Goal: Find specific page/section: Find specific page/section

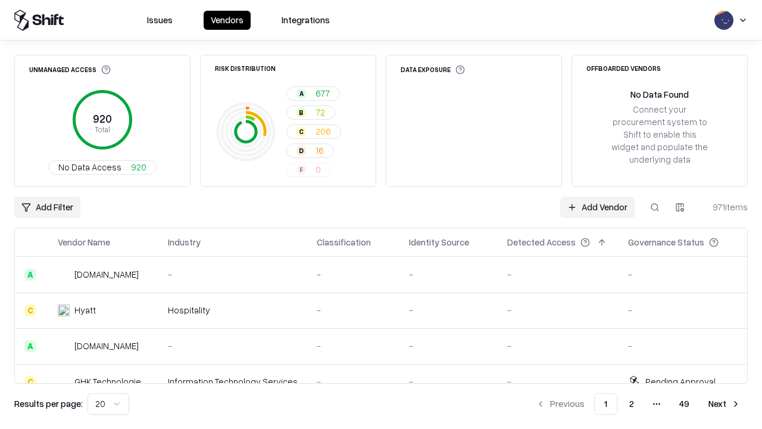
click at [680, 207] on html "Issues Vendors Integrations Unmanaged Access 920 Total No Data Access 920 Risk …" at bounding box center [381, 214] width 762 height 429
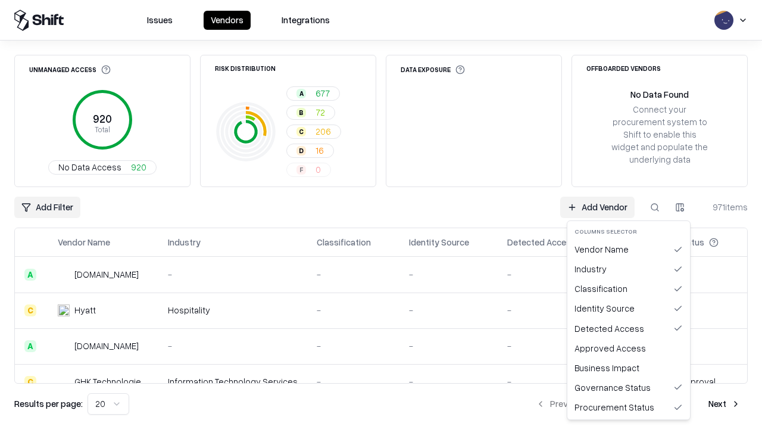
click at [381, 214] on html "Issues Vendors Integrations Unmanaged Access 920 Total No Data Access 920 Risk …" at bounding box center [381, 214] width 762 height 429
click at [680, 207] on html "Issues Vendors Integrations Unmanaged Access 920 Total No Data Access 920 Risk …" at bounding box center [381, 214] width 762 height 429
click at [629, 249] on div "Vendor Name" at bounding box center [629, 249] width 118 height 20
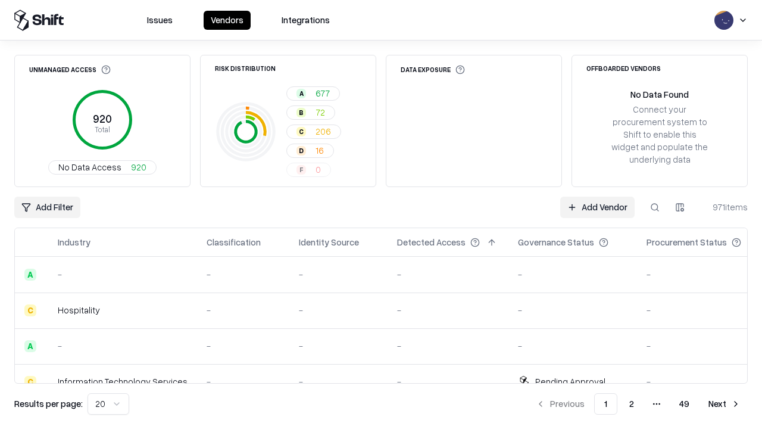
click at [680, 207] on html "Issues Vendors Integrations Unmanaged Access 920 Total No Data Access 920 Risk …" at bounding box center [381, 214] width 762 height 429
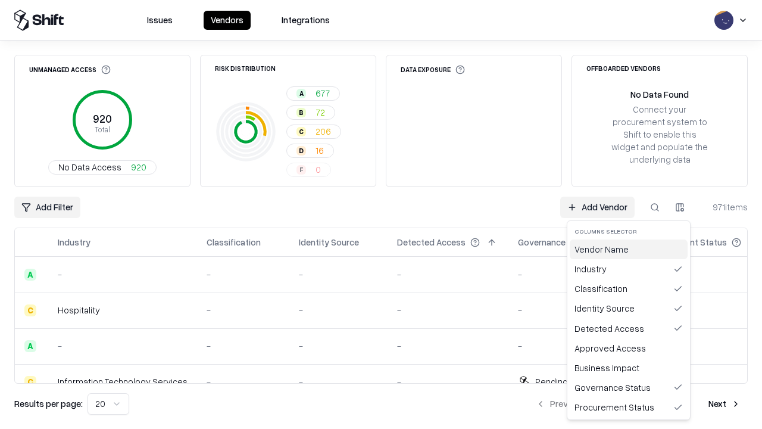
click at [629, 249] on div "Vendor Name" at bounding box center [629, 249] width 118 height 20
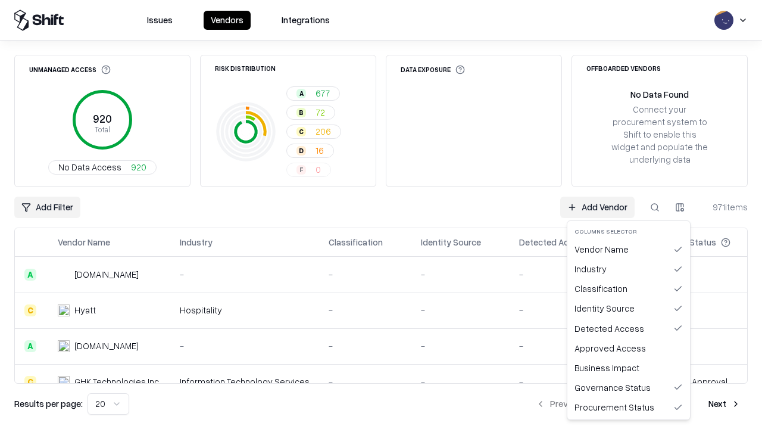
click at [680, 207] on html "Issues Vendors Integrations Unmanaged Access 920 Total No Data Access 920 Risk …" at bounding box center [381, 214] width 762 height 429
click at [629, 269] on div "Industry" at bounding box center [629, 269] width 118 height 20
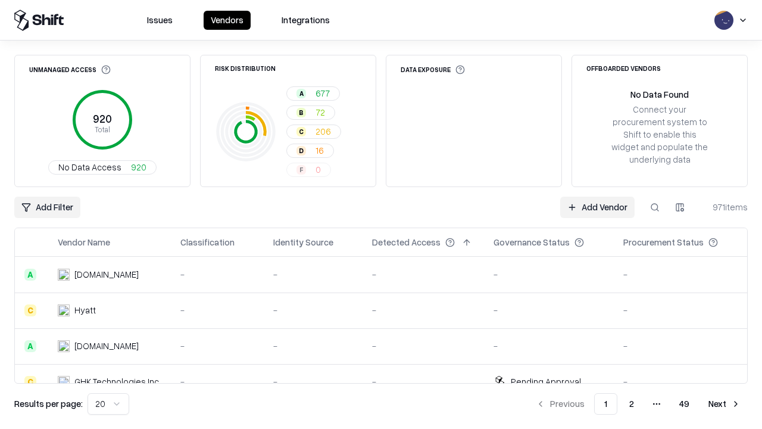
click at [680, 207] on html "Issues Vendors Integrations Unmanaged Access 920 Total No Data Access 920 Risk …" at bounding box center [381, 214] width 762 height 429
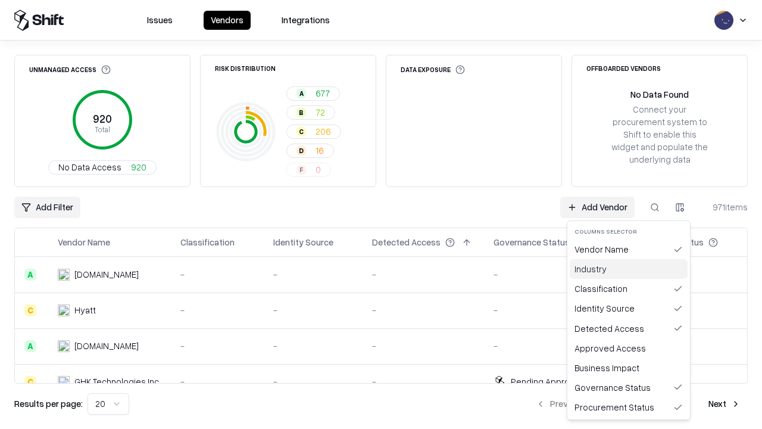
click at [629, 269] on div "Industry" at bounding box center [629, 269] width 118 height 20
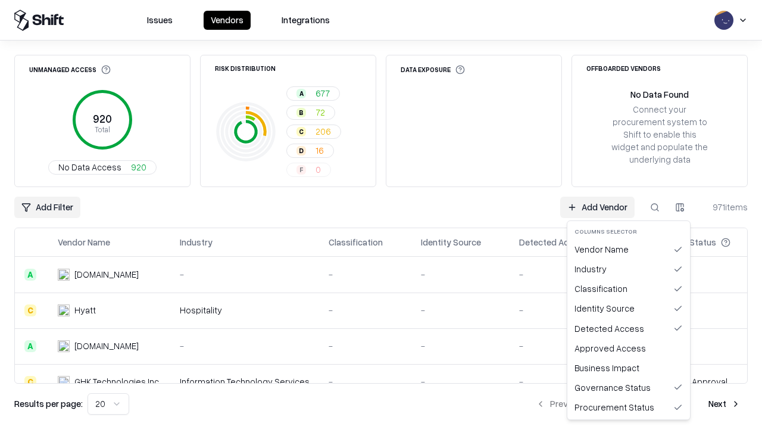
click at [680, 207] on html "Issues Vendors Integrations Unmanaged Access 920 Total No Data Access 920 Risk …" at bounding box center [381, 214] width 762 height 429
click at [629, 288] on div "Classification" at bounding box center [629, 289] width 118 height 20
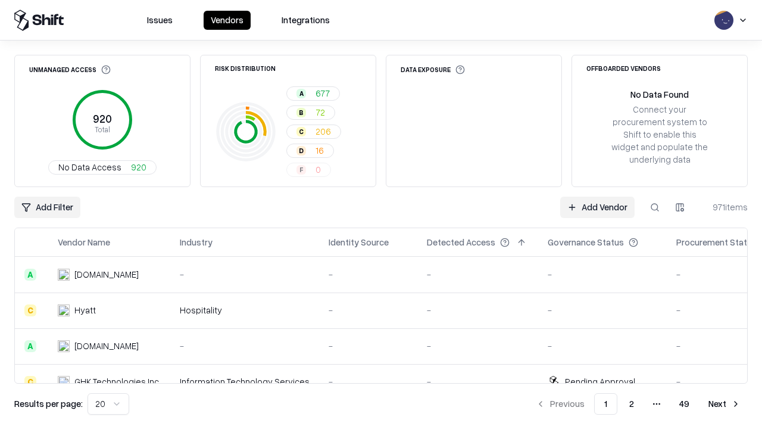
click at [680, 207] on html "Issues Vendors Integrations Unmanaged Access 920 Total No Data Access 920 Risk …" at bounding box center [381, 214] width 762 height 429
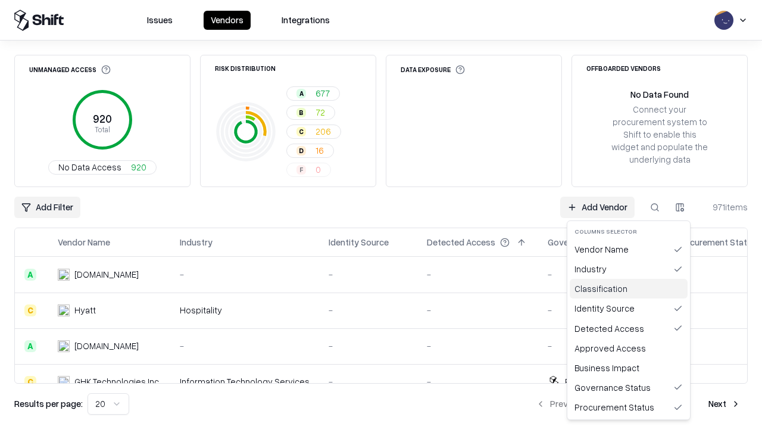
click at [629, 288] on div "Classification" at bounding box center [629, 289] width 118 height 20
click at [680, 207] on html "Issues Vendors Integrations Unmanaged Access 920 Total No Data Access 920 Risk …" at bounding box center [381, 214] width 762 height 429
click at [629, 308] on div "Identity Source" at bounding box center [629, 308] width 118 height 20
